Goal: Transaction & Acquisition: Download file/media

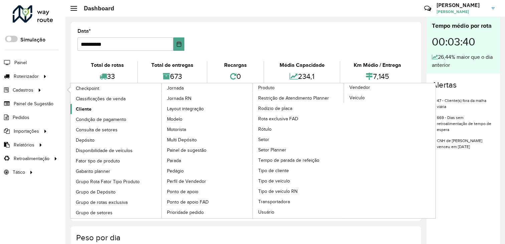
click at [89, 109] on span "Cliente" at bounding box center [84, 109] width 16 height 7
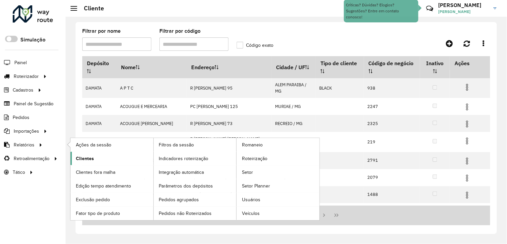
click at [92, 160] on span "Clientes" at bounding box center [85, 158] width 18 height 7
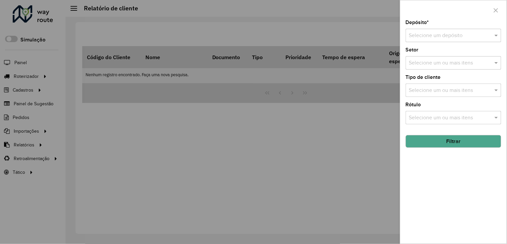
click at [450, 36] on input "text" at bounding box center [447, 36] width 76 height 8
click at [430, 52] on span "DAMATA" at bounding box center [420, 55] width 22 height 6
click at [428, 62] on input "text" at bounding box center [450, 63] width 86 height 8
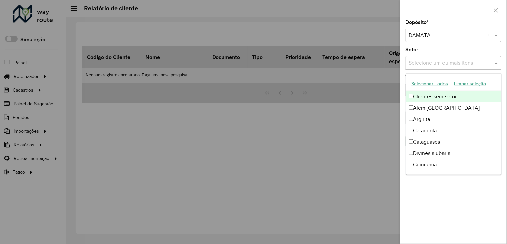
click at [425, 61] on input "text" at bounding box center [450, 63] width 86 height 8
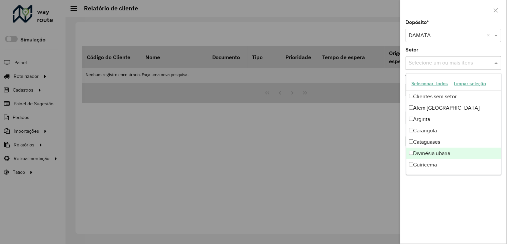
click at [391, 201] on div at bounding box center [253, 122] width 507 height 244
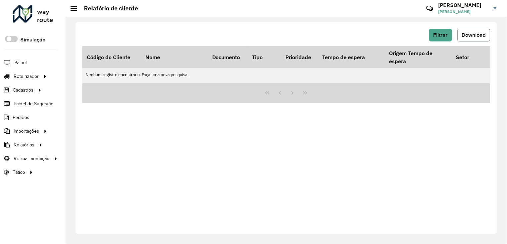
click at [465, 37] on span "Download" at bounding box center [474, 35] width 24 height 6
click at [436, 36] on span "Filtrar" at bounding box center [441, 35] width 14 height 6
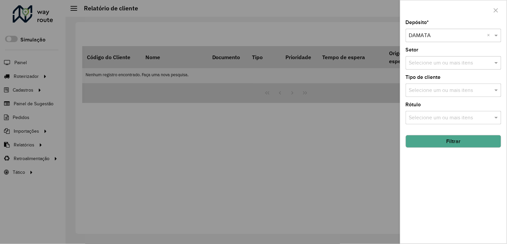
click at [438, 139] on button "Filtrar" at bounding box center [454, 141] width 96 height 13
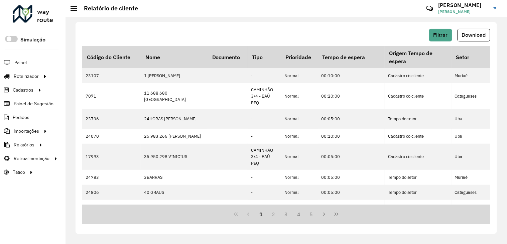
click at [479, 37] on span "Download" at bounding box center [474, 35] width 24 height 6
